Goal: Information Seeking & Learning: Understand process/instructions

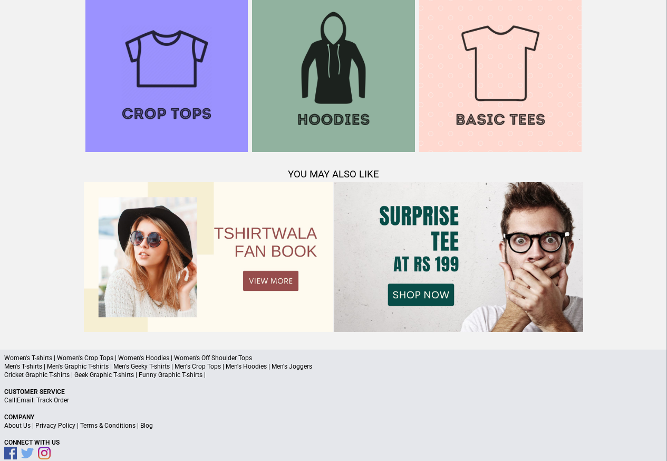
scroll to position [1018, 0]
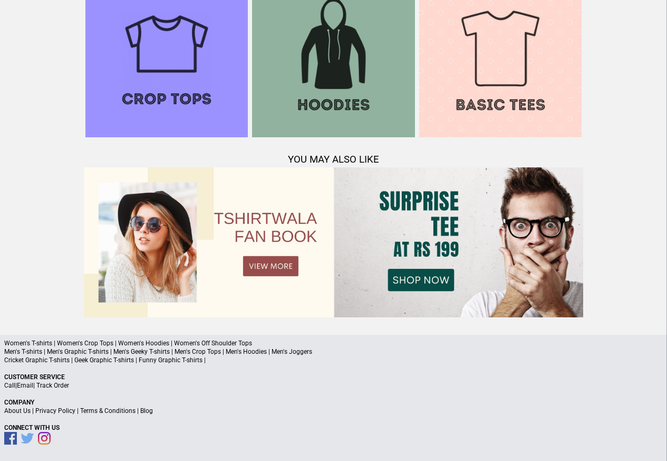
click at [124, 412] on link "Terms & Conditions" at bounding box center [107, 410] width 55 height 7
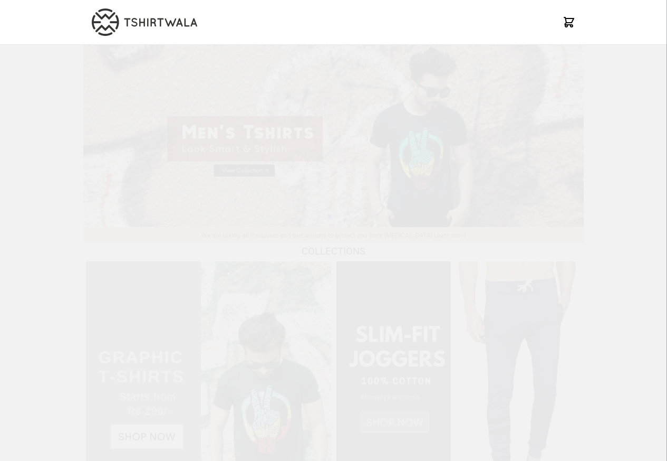
scroll to position [1018, 0]
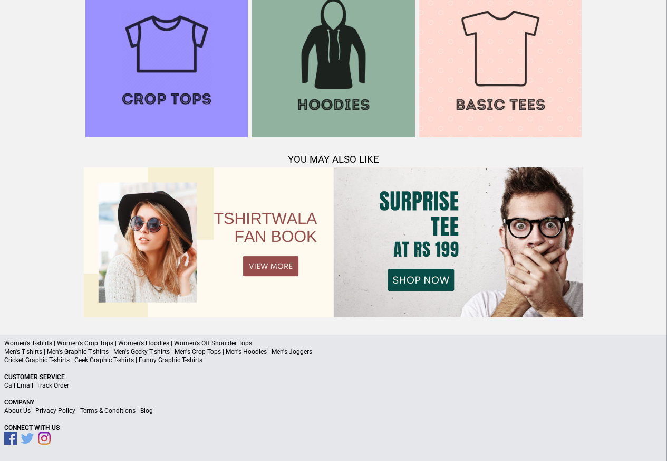
click at [63, 412] on link "Privacy Policy" at bounding box center [55, 410] width 40 height 7
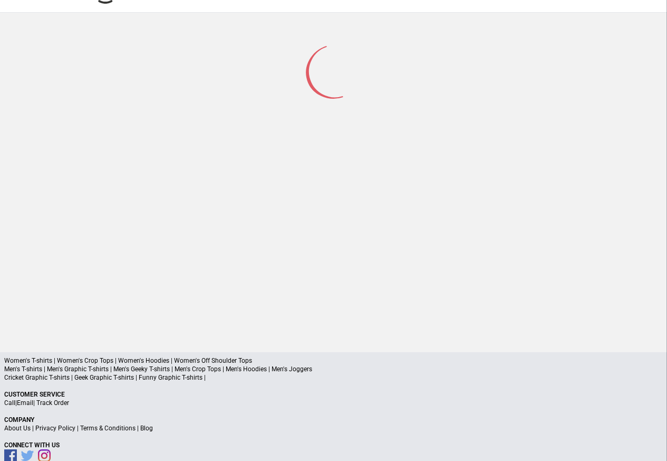
scroll to position [50, 0]
